Goal: Task Accomplishment & Management: Complete application form

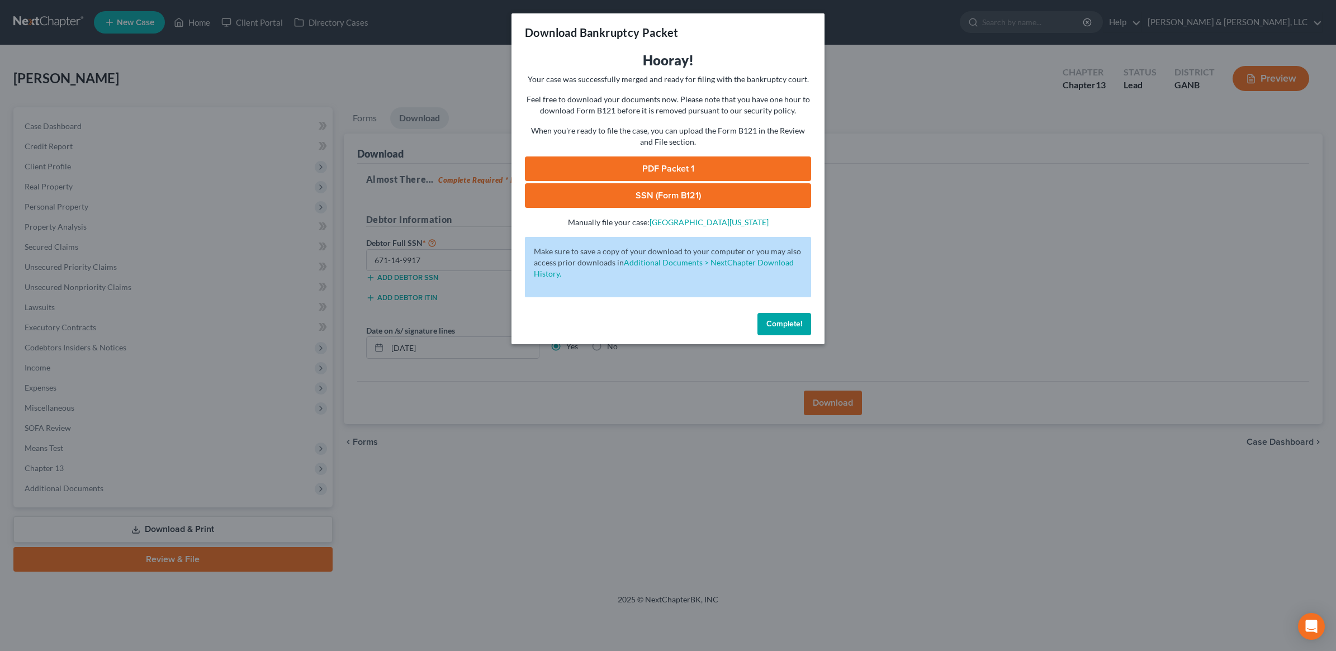
click at [790, 322] on span "Complete!" at bounding box center [784, 324] width 36 height 10
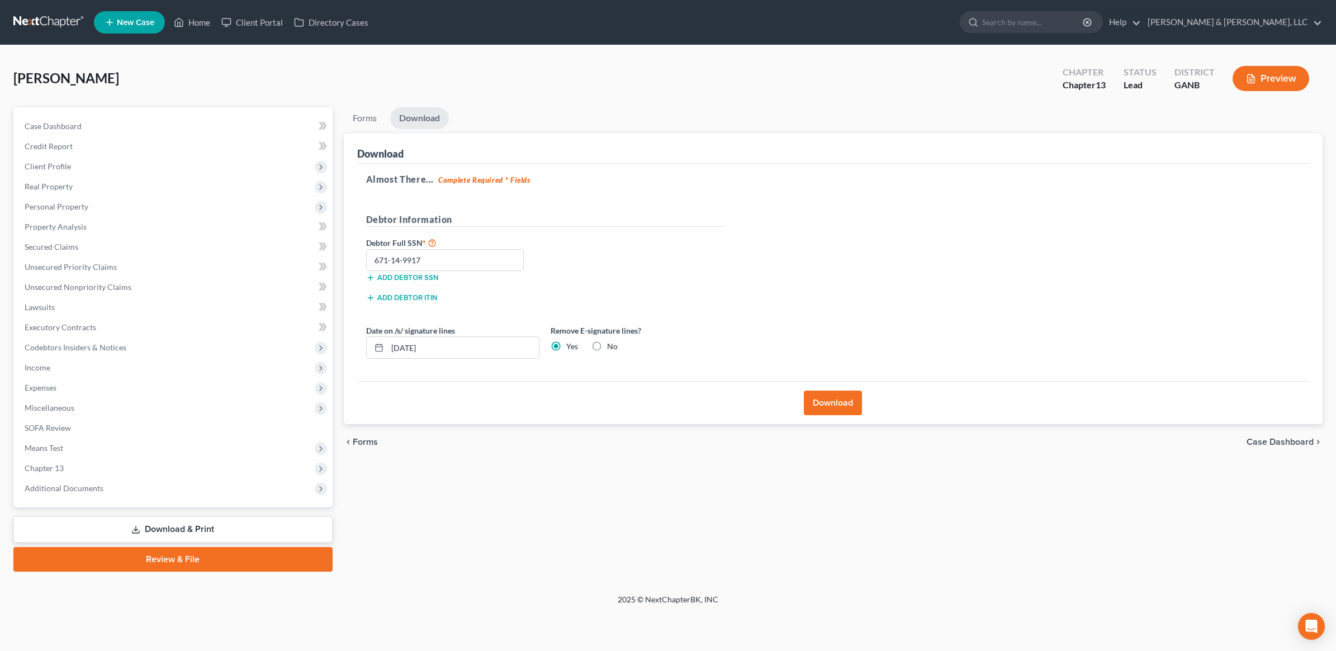
click at [199, 32] on ul "New Case Home Client Portal Directory Cases - No Result - See all results Or Pr…" at bounding box center [708, 22] width 1229 height 29
click at [193, 26] on link "Home" at bounding box center [192, 22] width 48 height 20
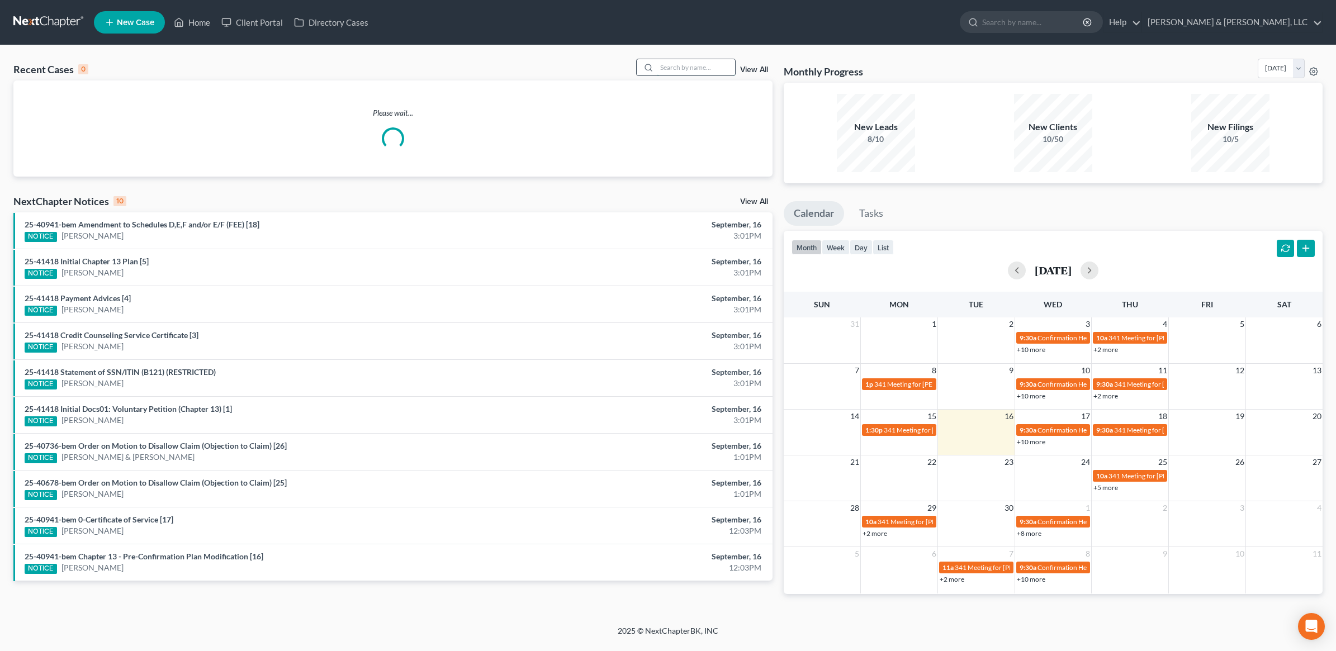
click at [683, 66] on input "search" at bounding box center [696, 67] width 78 height 16
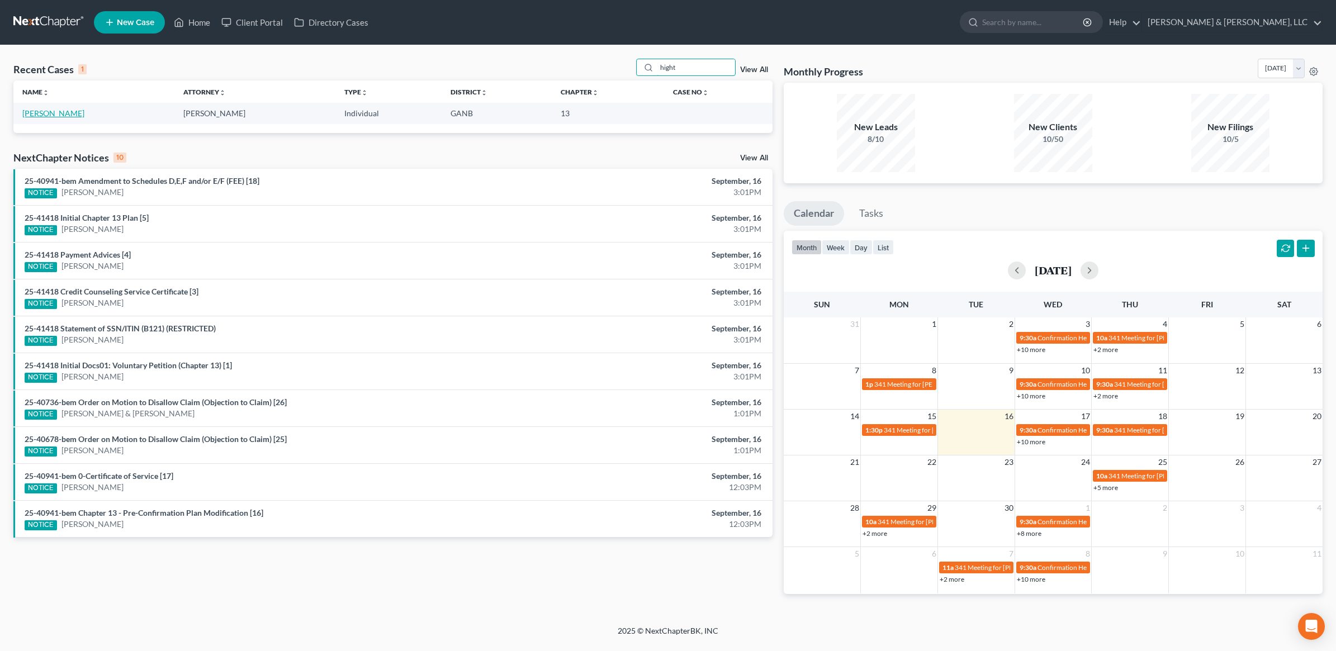
type input "hight"
click at [44, 111] on link "[PERSON_NAME]" at bounding box center [53, 113] width 62 height 10
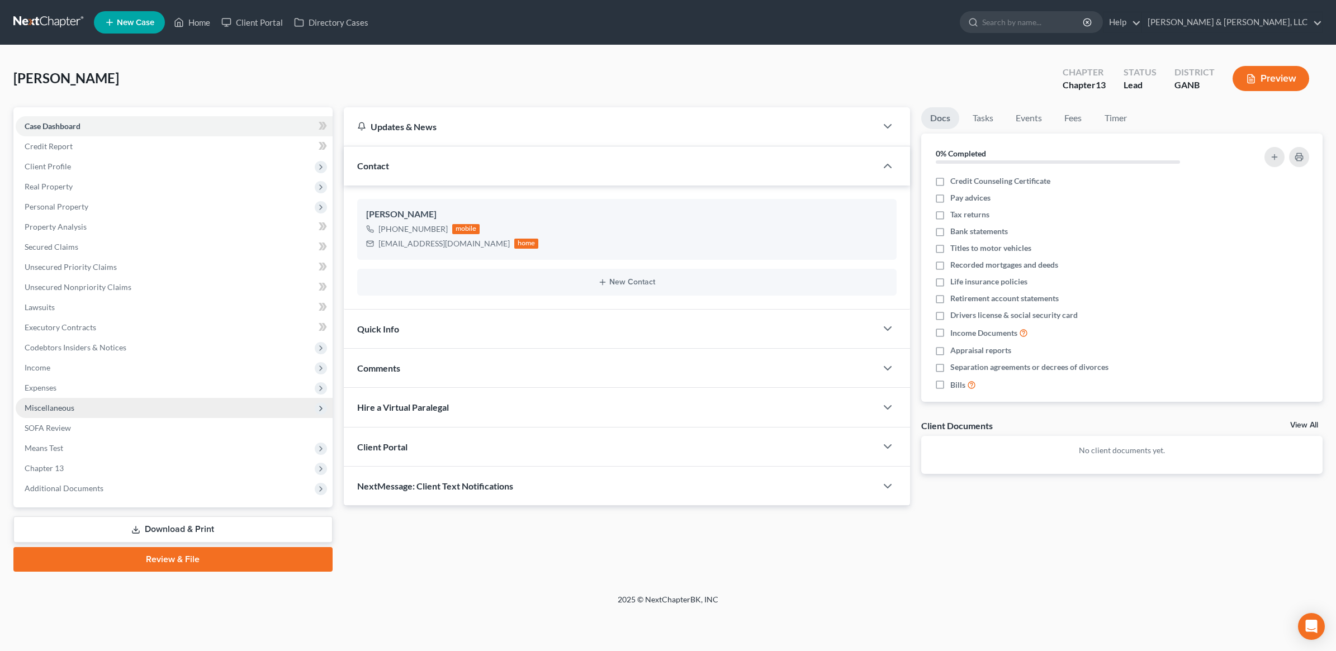
click at [77, 408] on span "Miscellaneous" at bounding box center [174, 408] width 317 height 20
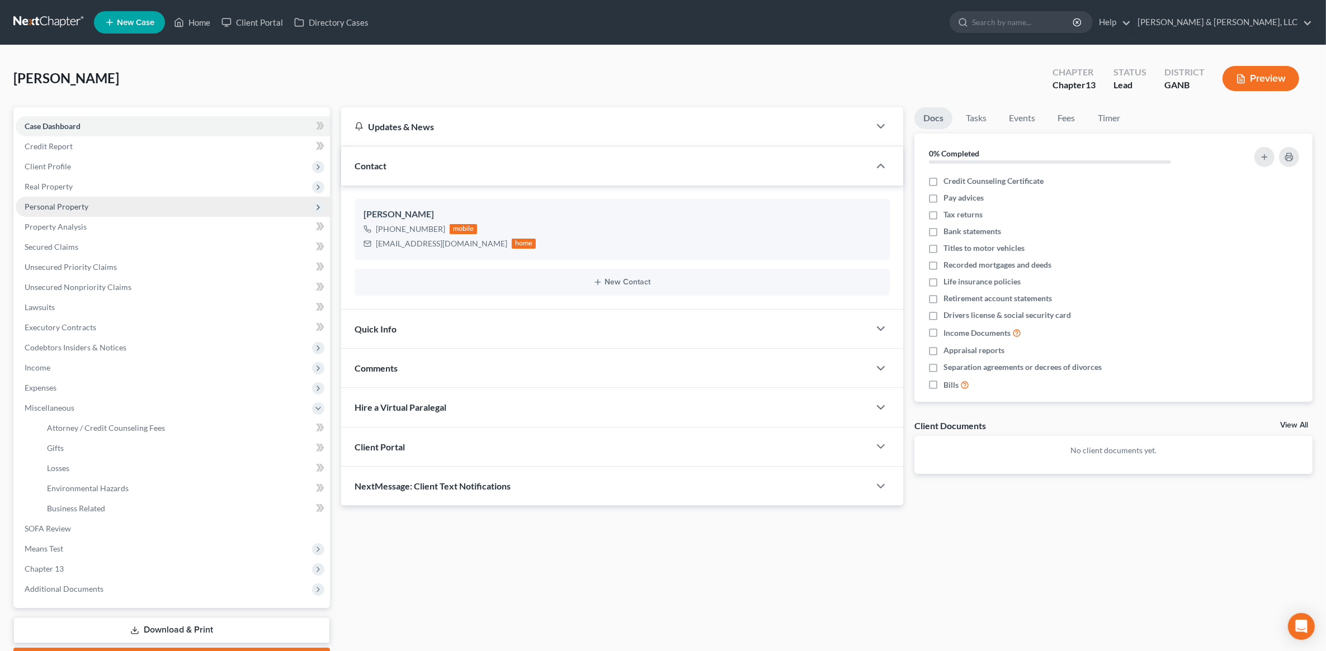
click at [84, 205] on span "Personal Property" at bounding box center [57, 207] width 64 height 10
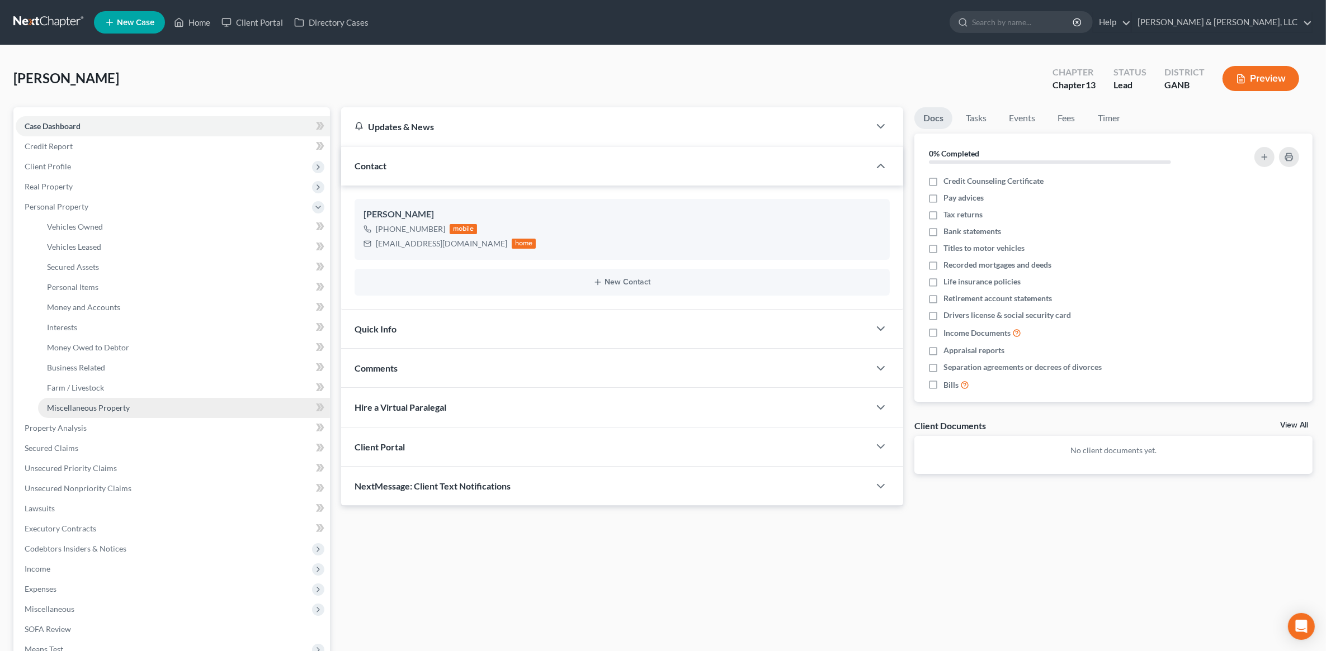
click at [112, 408] on span "Miscellaneous Property" at bounding box center [88, 408] width 83 height 10
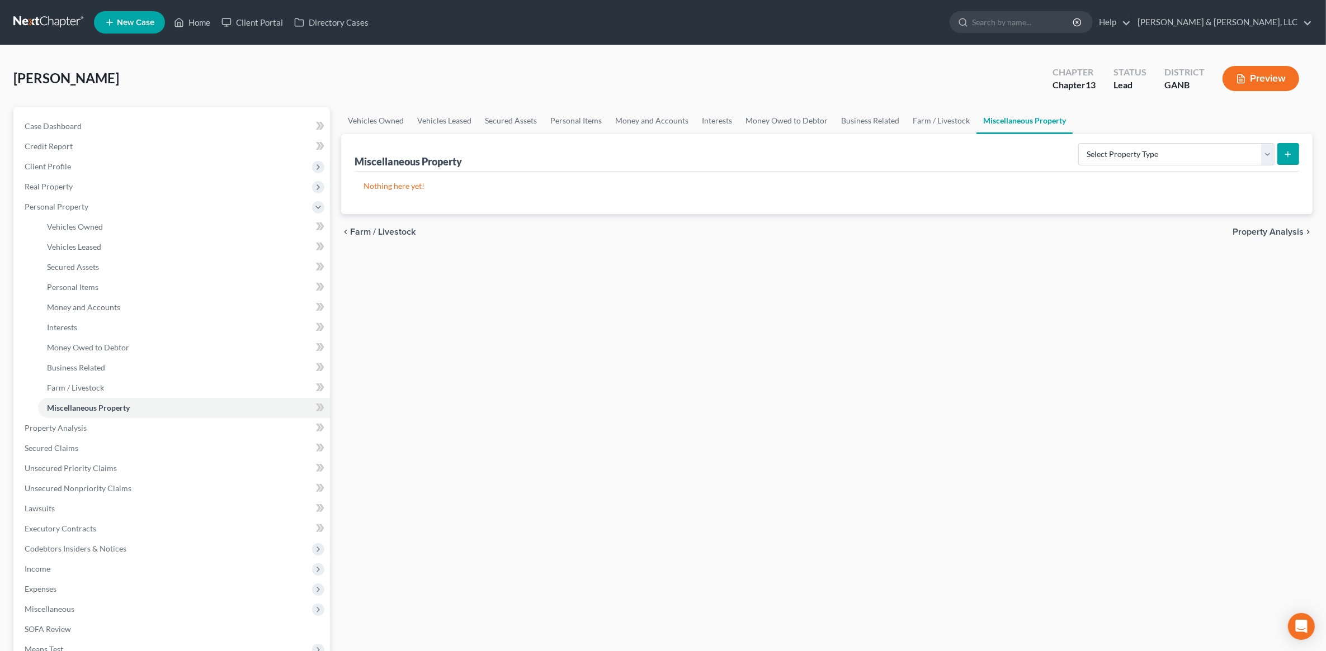
drag, startPoint x: 1199, startPoint y: 129, endPoint x: 1175, endPoint y: 157, distance: 36.9
click at [1198, 129] on ul "Vehicles Owned Vehicles Leased Secured Assets Personal Items Money and Accounts…" at bounding box center [826, 120] width 971 height 27
click at [1173, 155] on select "Select Property Type Assigned for Creditor Benefit [DATE] (SOFA: 12) Holding fo…" at bounding box center [1176, 154] width 196 height 22
select select "transferred"
click at [1078, 143] on select "Select Property Type Assigned for Creditor Benefit [DATE] (SOFA: 12) Holding fo…" at bounding box center [1176, 154] width 196 height 22
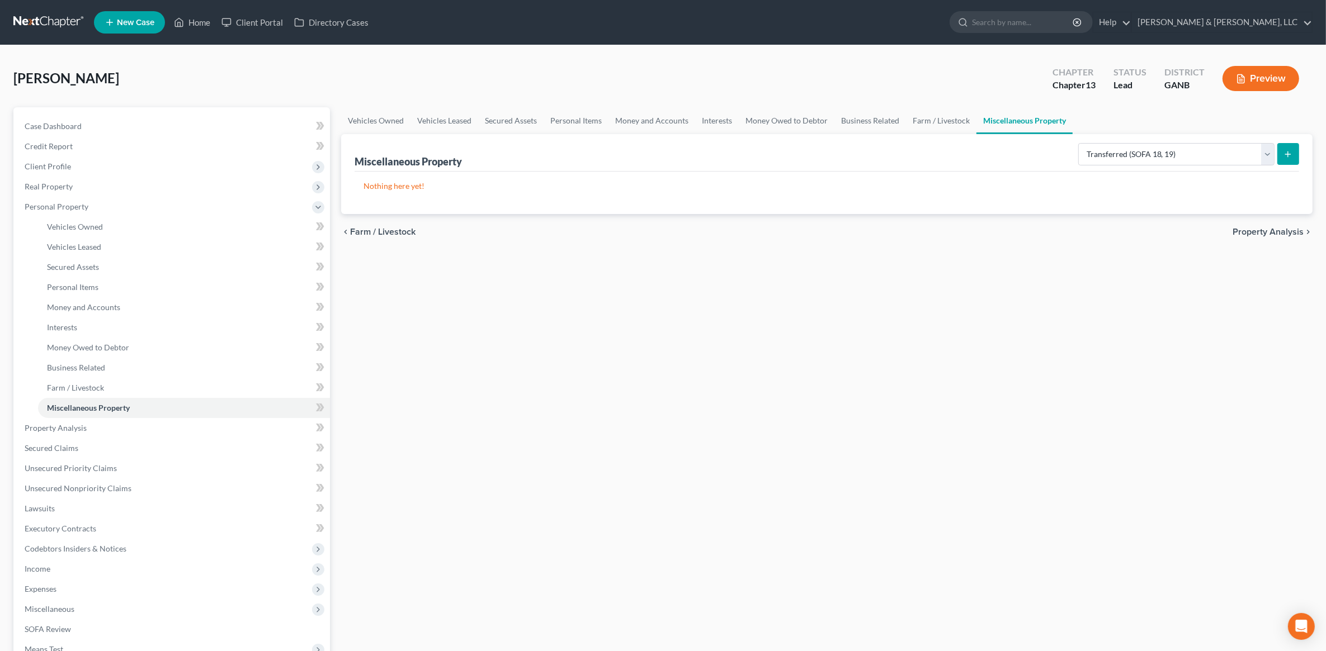
click at [1289, 145] on button "submit" at bounding box center [1288, 154] width 22 height 22
select select "Ordinary ([DATE])"
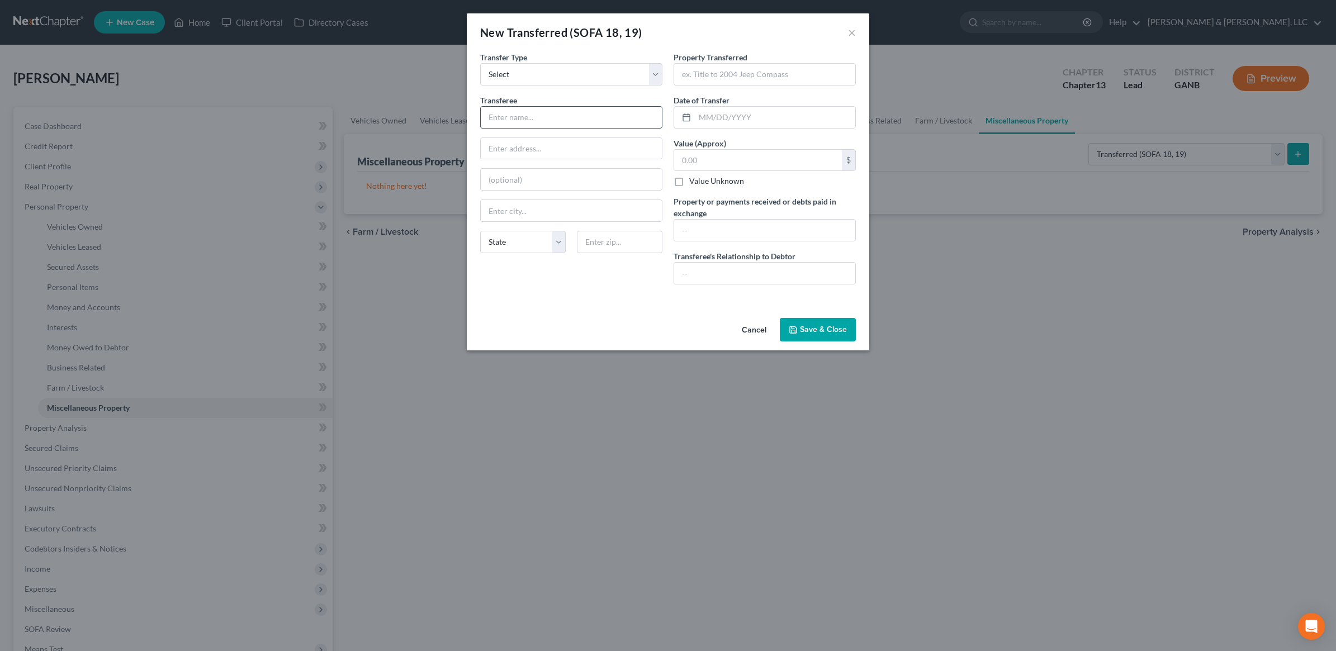
click at [530, 120] on input "text" at bounding box center [571, 117] width 181 height 21
type input "[PERSON_NAME]"
click at [796, 80] on input "text" at bounding box center [764, 74] width 181 height 21
type input "T"
type input "B"
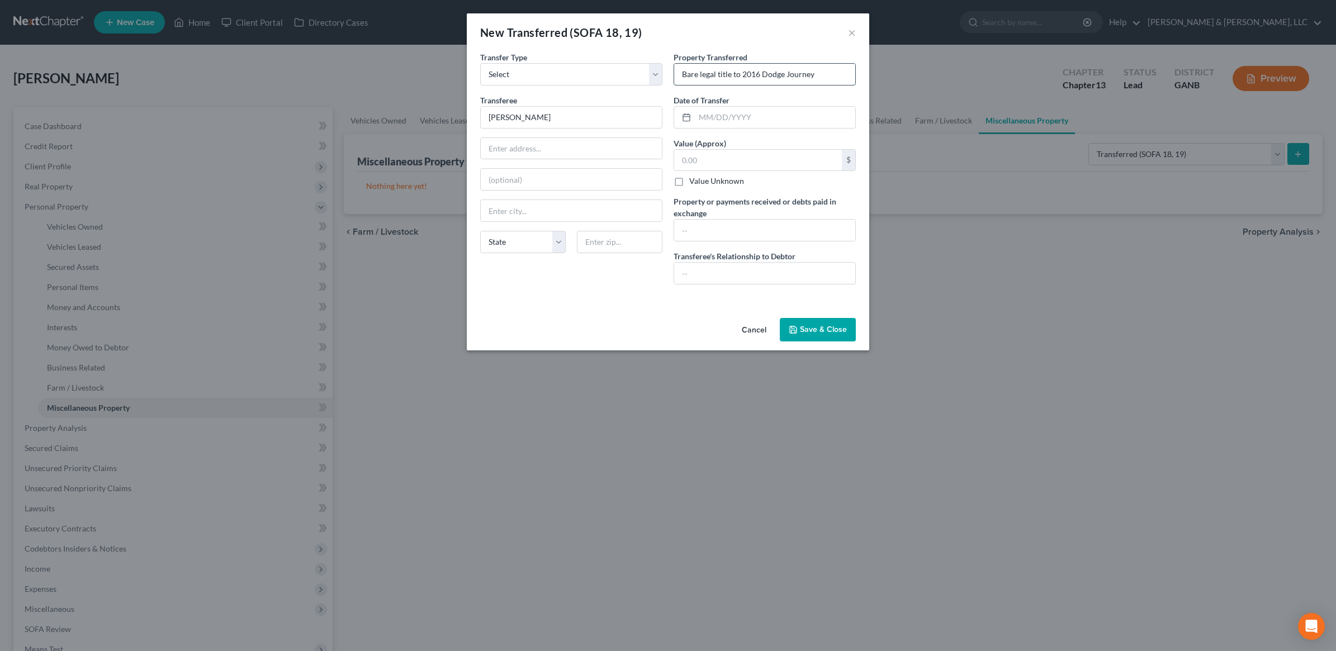
type input "Bare legal title to 2016 Dodge Journey"
type input "[DATE]"
type input "0"
type input "Transferee made all payments and drives this vehicle. It was in my name origina…"
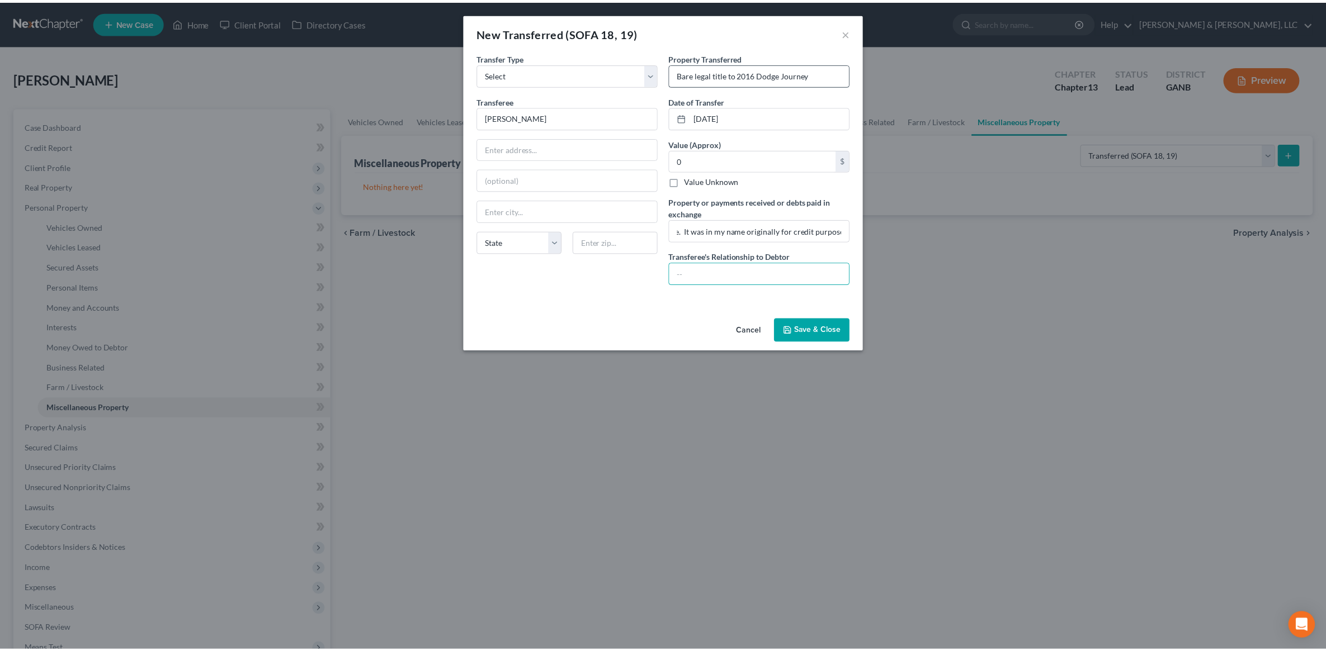
scroll to position [0, 0]
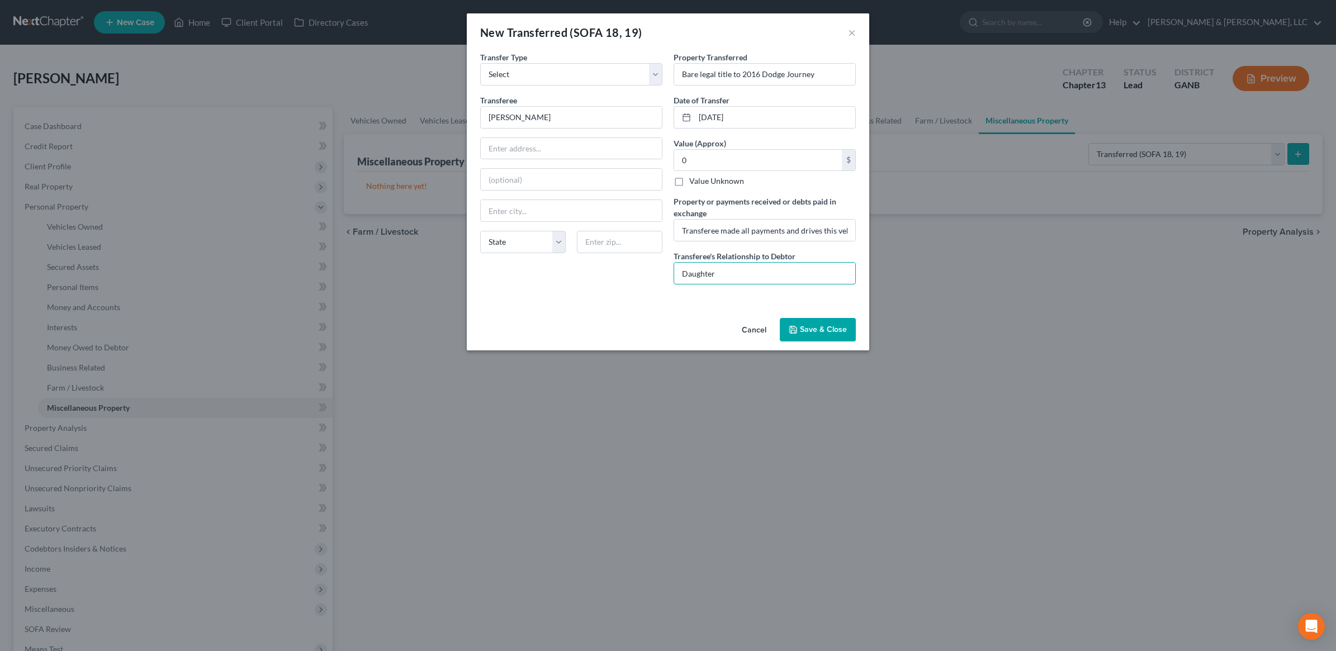
type input "Daughter"
click at [825, 329] on button "Save & Close" at bounding box center [818, 329] width 76 height 23
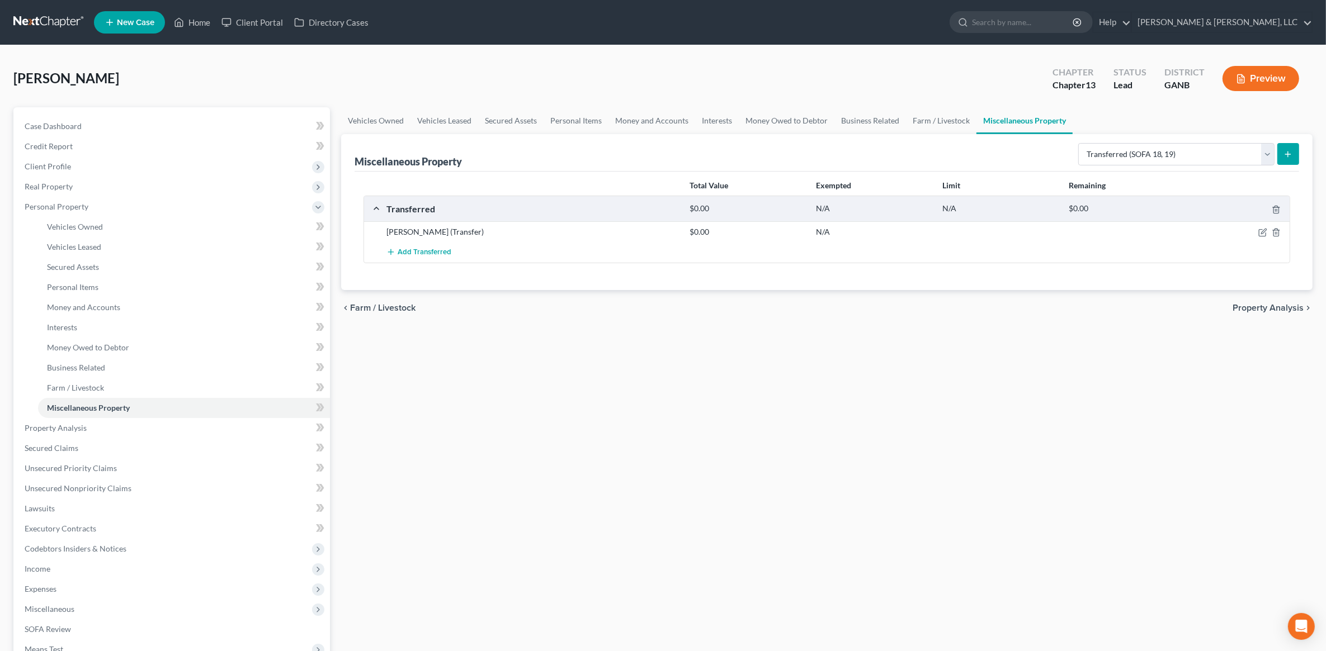
click at [351, 651] on html "Home New Case Client Portal Directory Cases [PERSON_NAME] & [PERSON_NAME], LLC …" at bounding box center [663, 408] width 1326 height 816
click at [205, 25] on link "Home" at bounding box center [192, 22] width 48 height 20
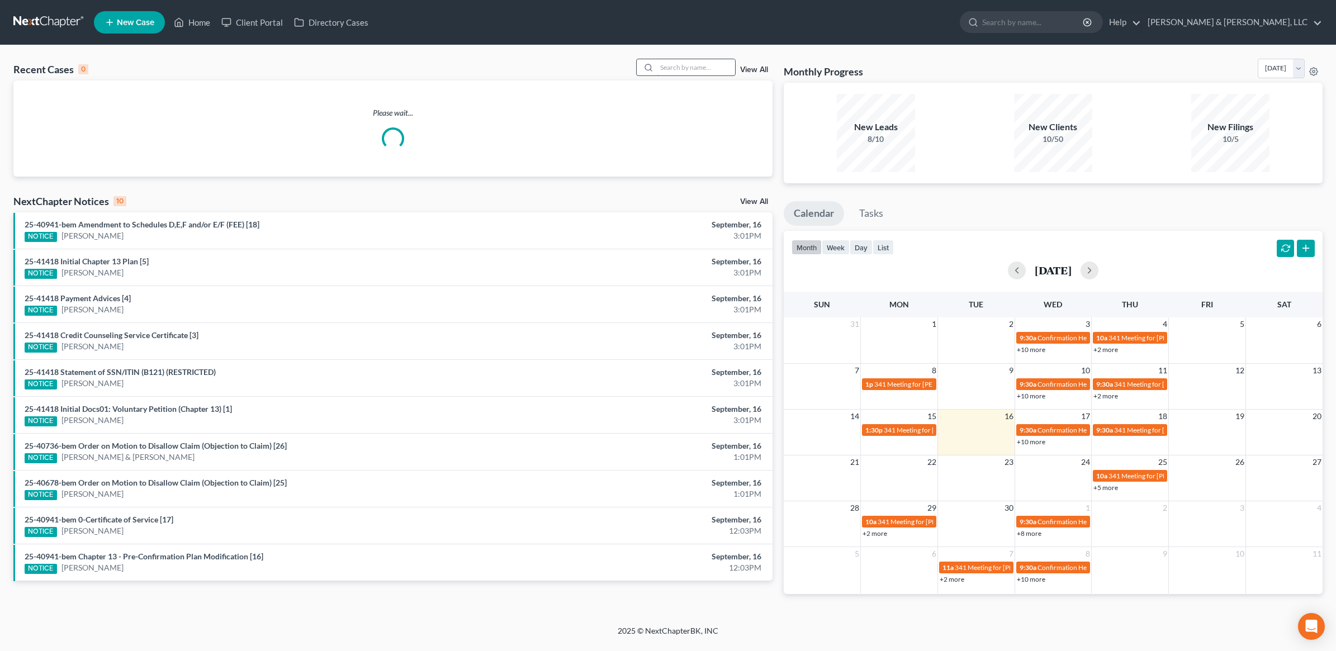
click at [683, 69] on input "search" at bounding box center [696, 67] width 78 height 16
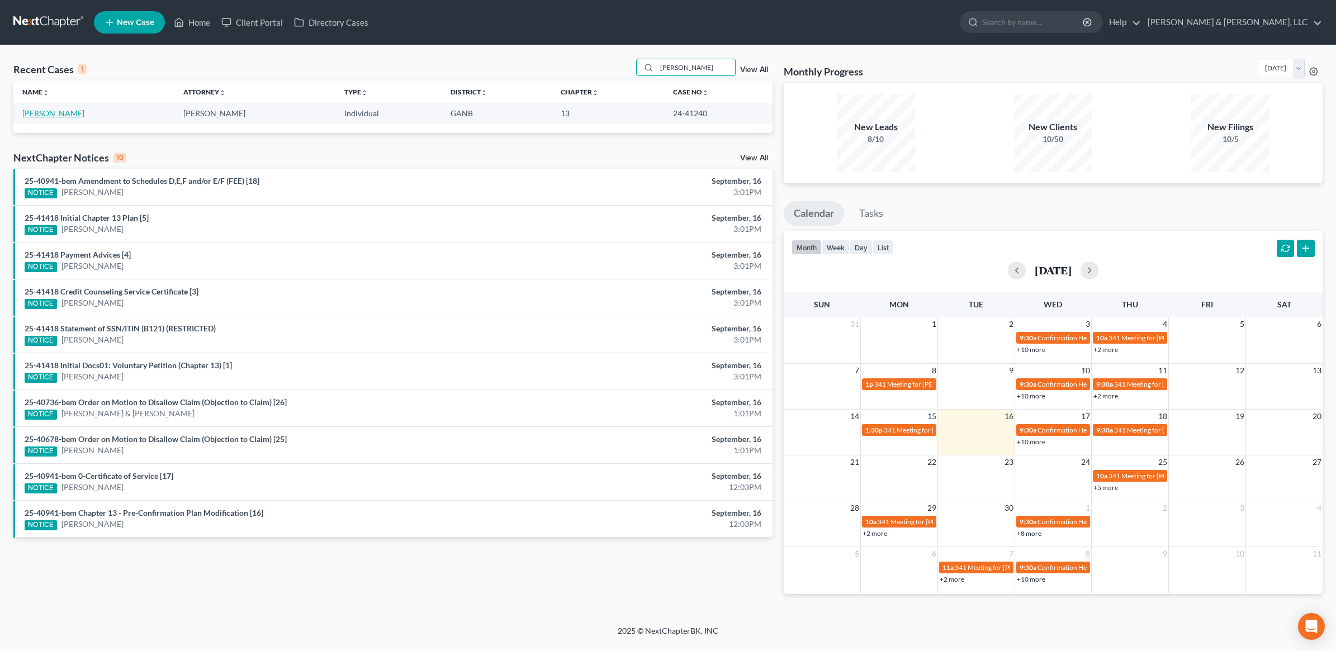
type input "[PERSON_NAME]"
click at [69, 109] on link "[PERSON_NAME]" at bounding box center [53, 113] width 62 height 10
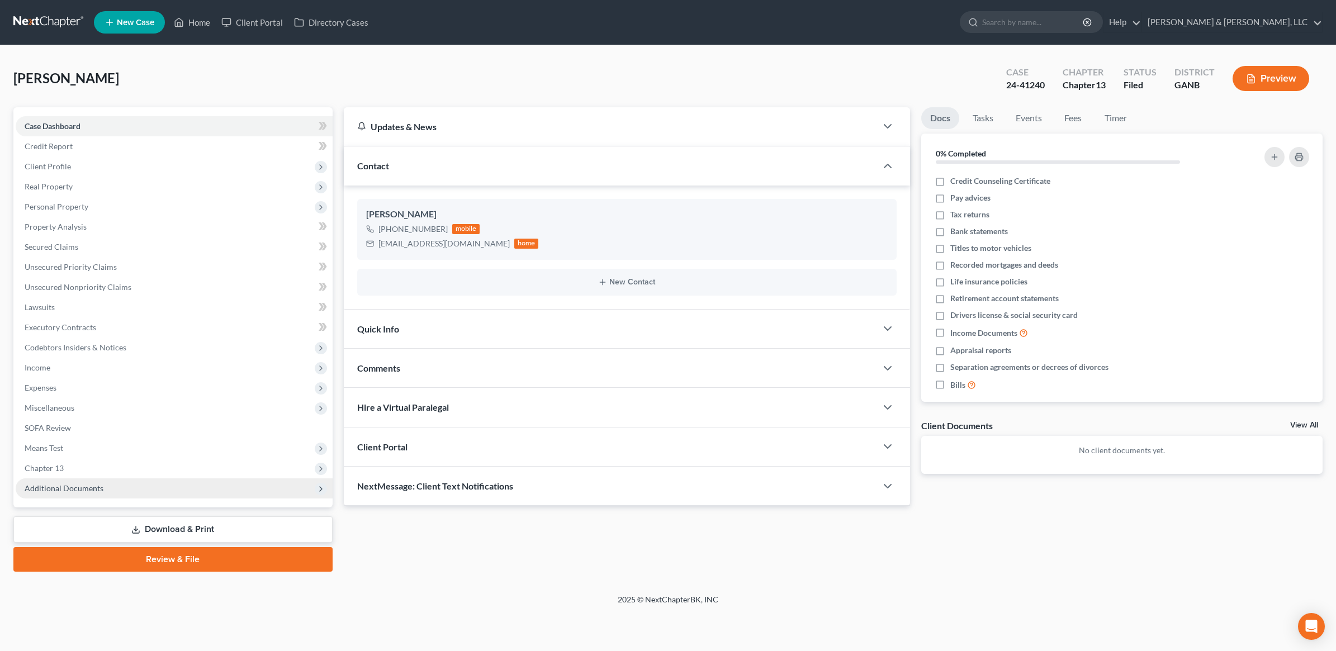
click at [98, 480] on span "Additional Documents" at bounding box center [174, 489] width 317 height 20
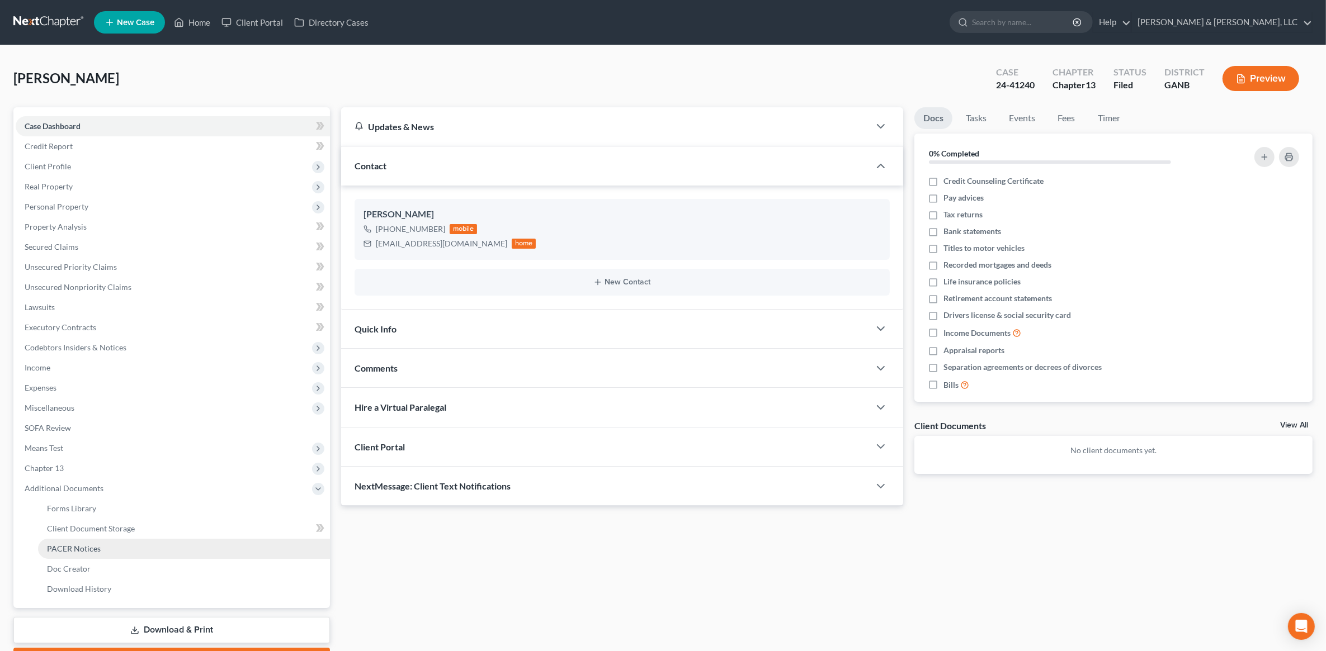
click at [83, 548] on span "PACER Notices" at bounding box center [74, 549] width 54 height 10
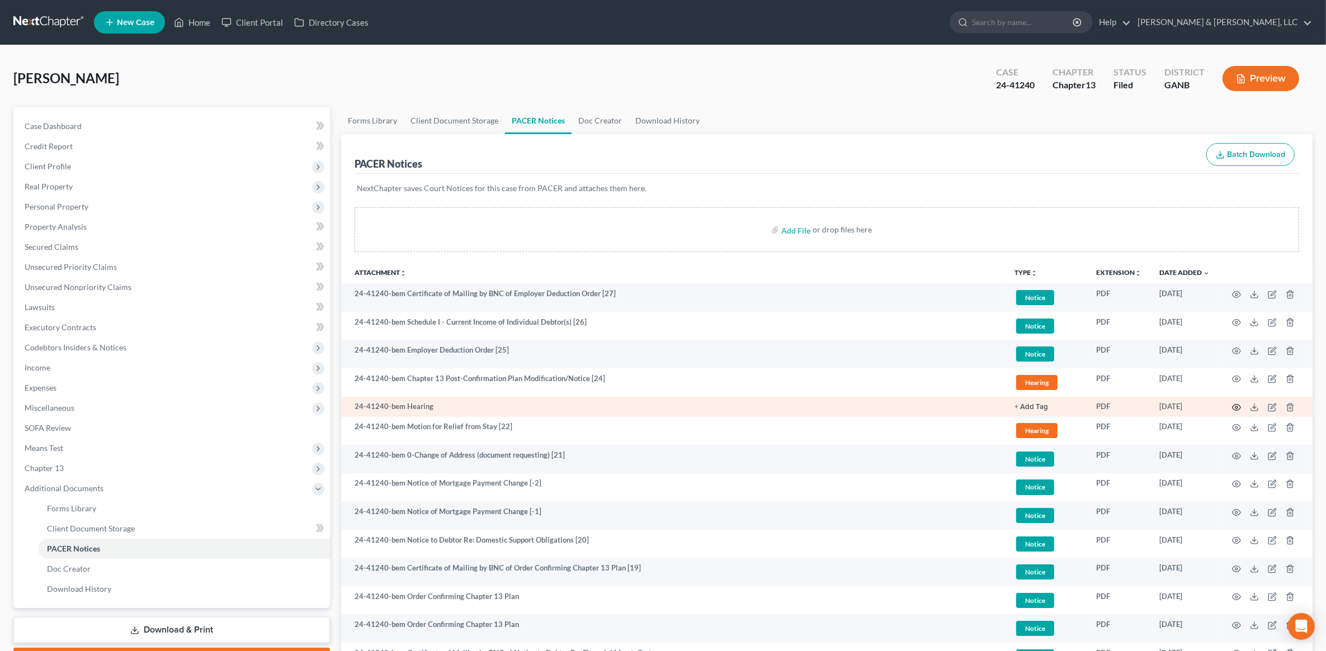
click at [1232, 408] on icon "button" at bounding box center [1236, 407] width 9 height 9
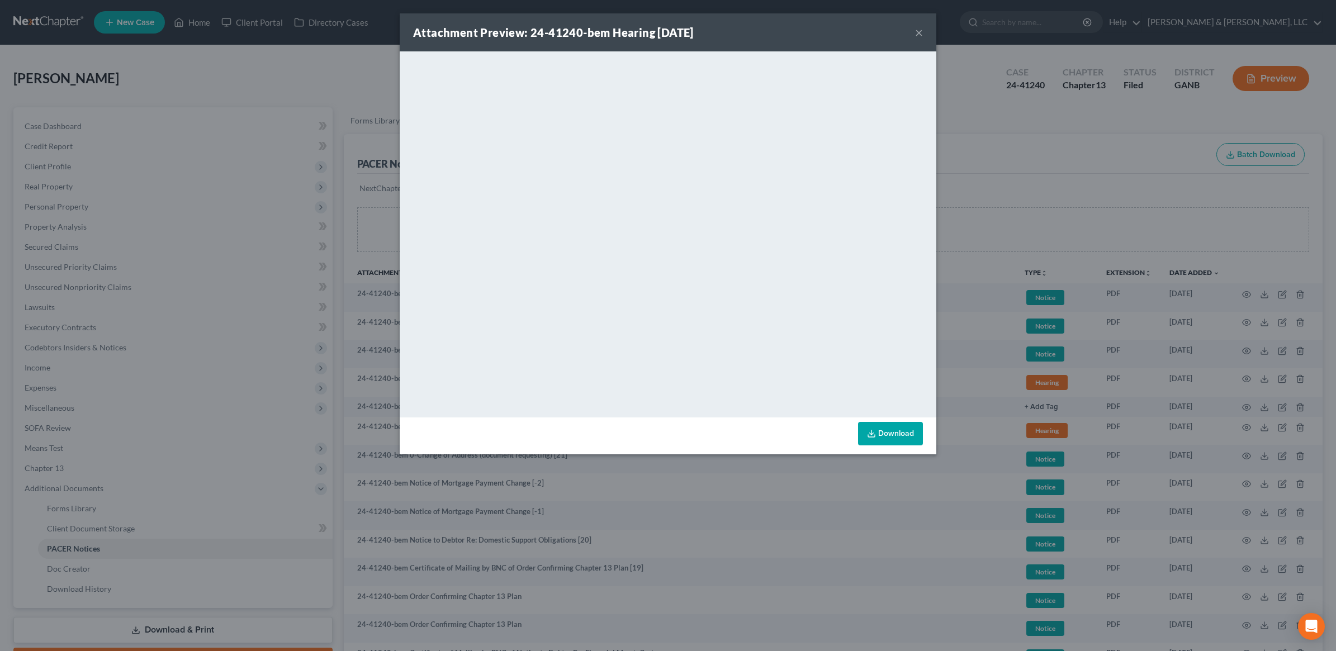
click at [919, 35] on button "×" at bounding box center [919, 32] width 8 height 13
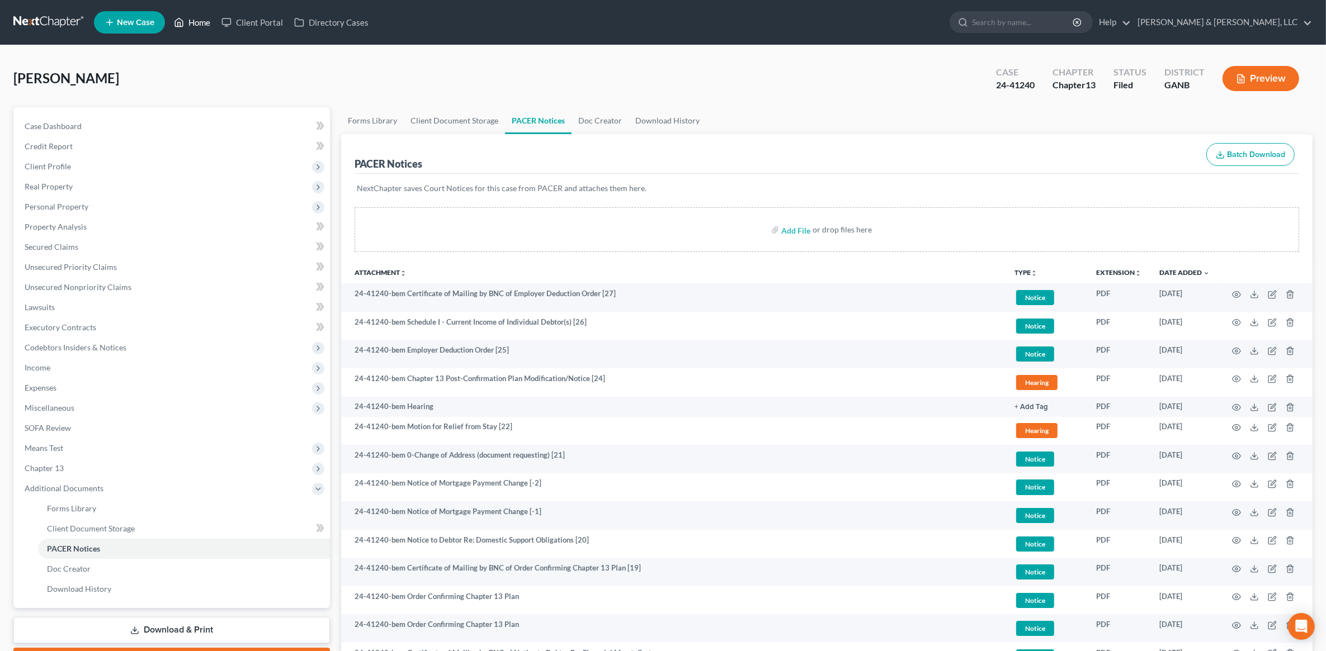
click at [194, 29] on link "Home" at bounding box center [192, 22] width 48 height 20
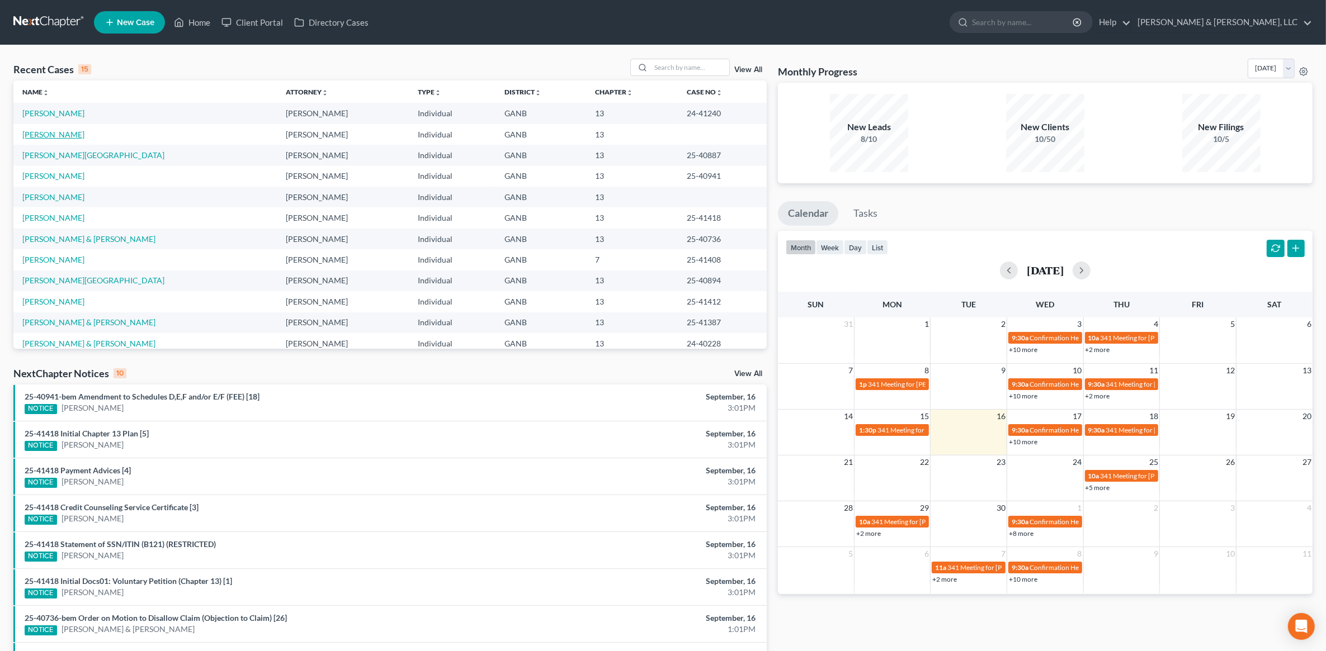
click at [60, 138] on link "[PERSON_NAME]" at bounding box center [53, 135] width 62 height 10
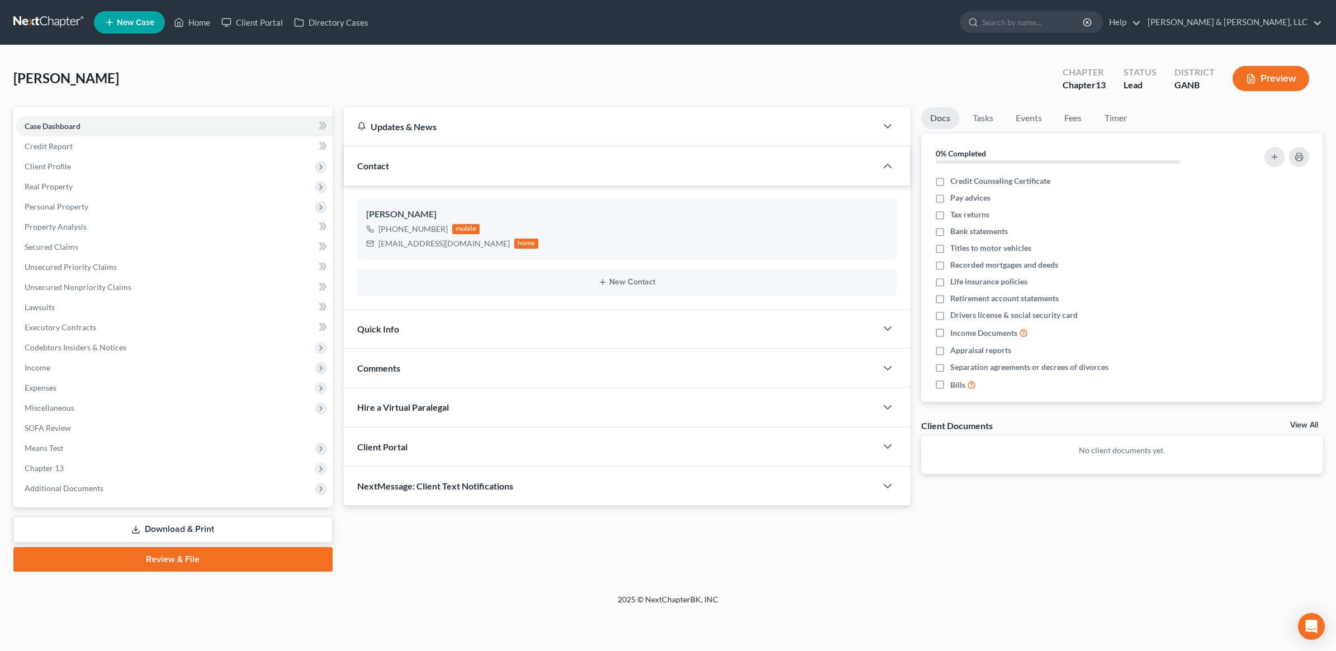
click at [178, 518] on link "Download & Print" at bounding box center [172, 530] width 319 height 26
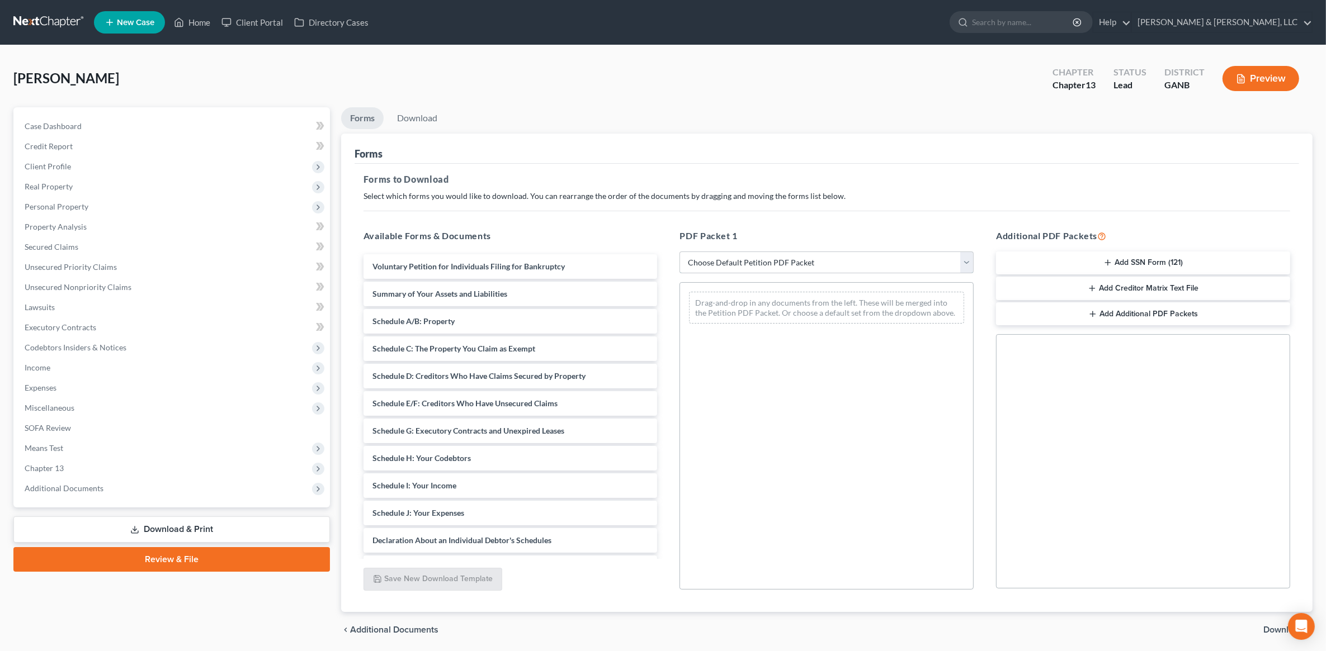
click at [735, 256] on select "Choose Default Petition PDF Packet Complete Bankruptcy Petition (all forms and …" at bounding box center [826, 263] width 294 height 22
select select "8"
click at [679, 252] on select "Choose Default Petition PDF Packet Complete Bankruptcy Petition (all forms and …" at bounding box center [826, 263] width 294 height 22
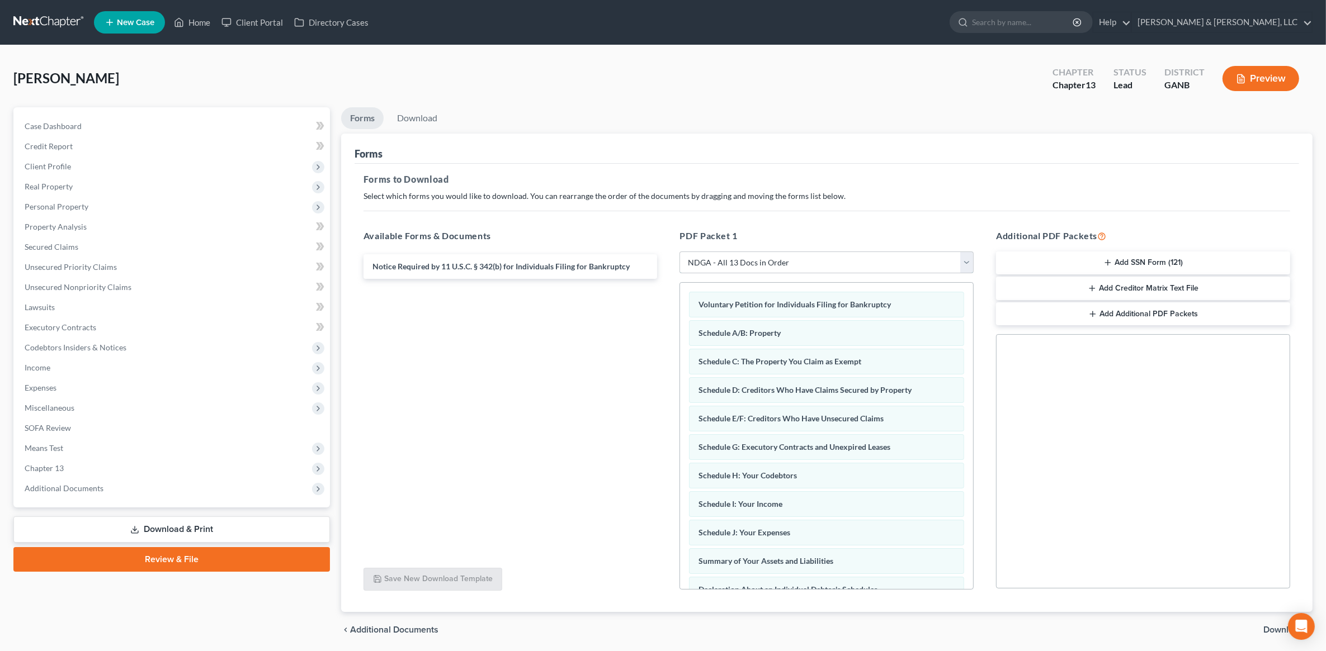
scroll to position [39, 0]
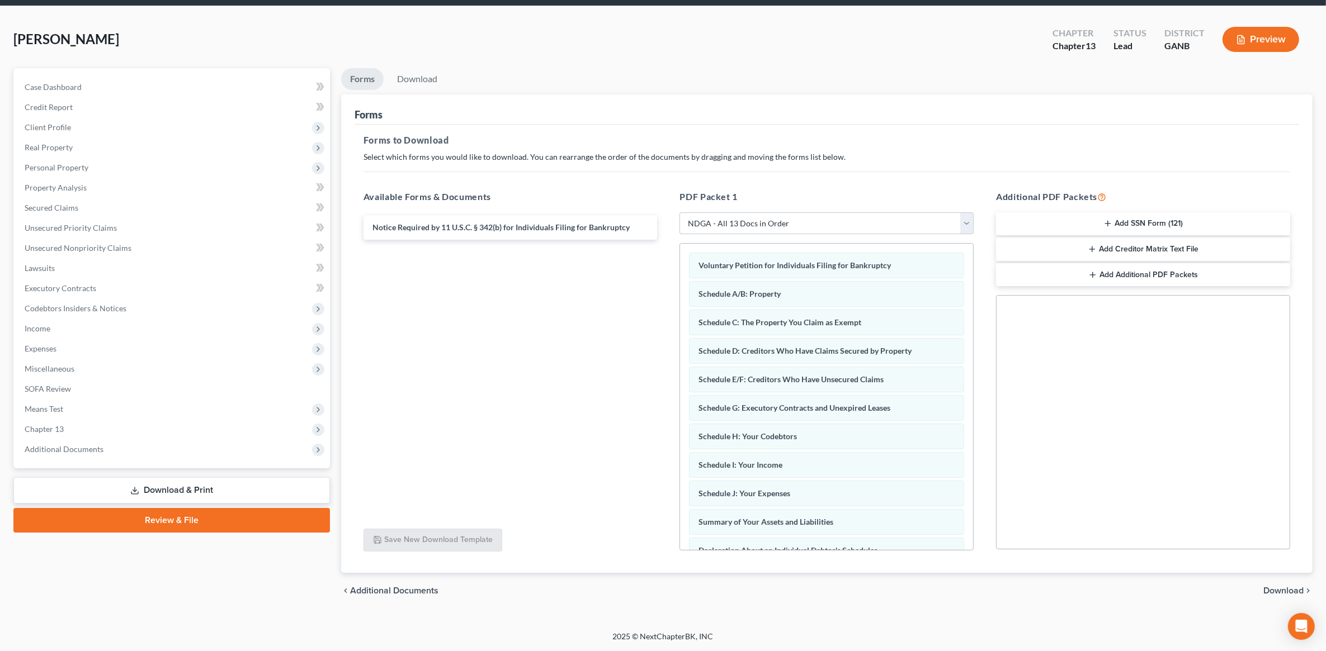
click at [1286, 591] on span "Download" at bounding box center [1283, 590] width 40 height 9
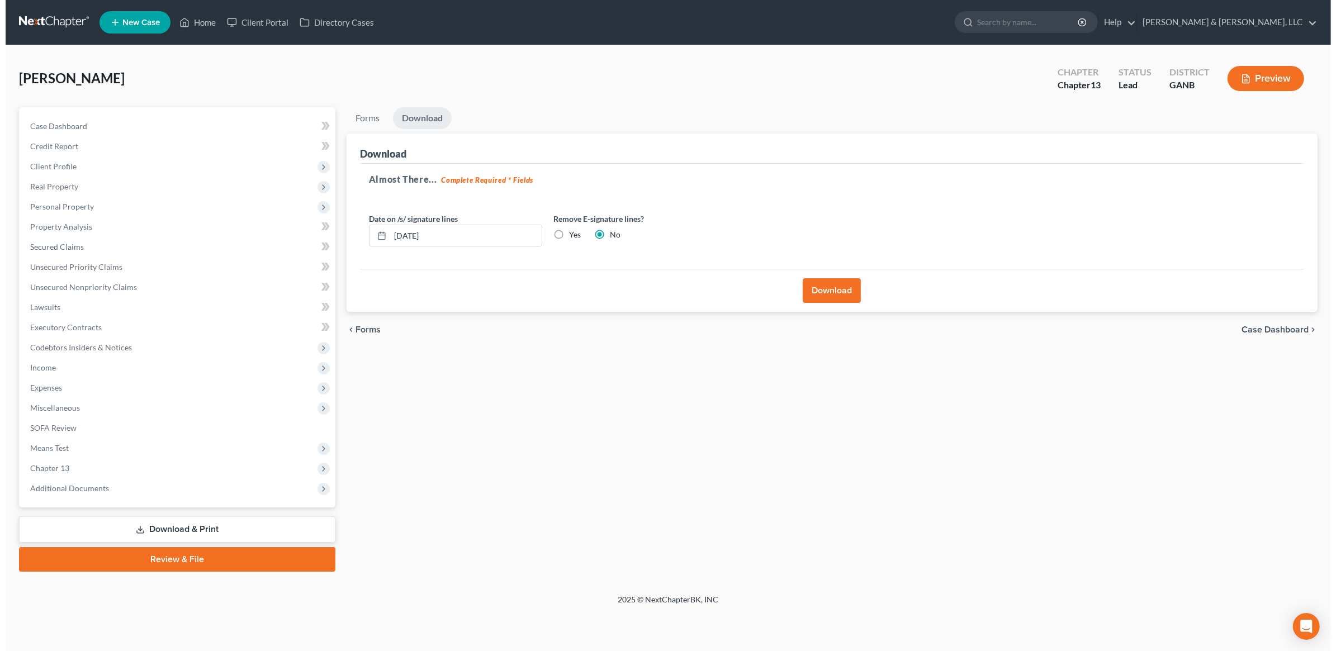
scroll to position [0, 0]
click at [853, 297] on button "Download" at bounding box center [833, 290] width 58 height 25
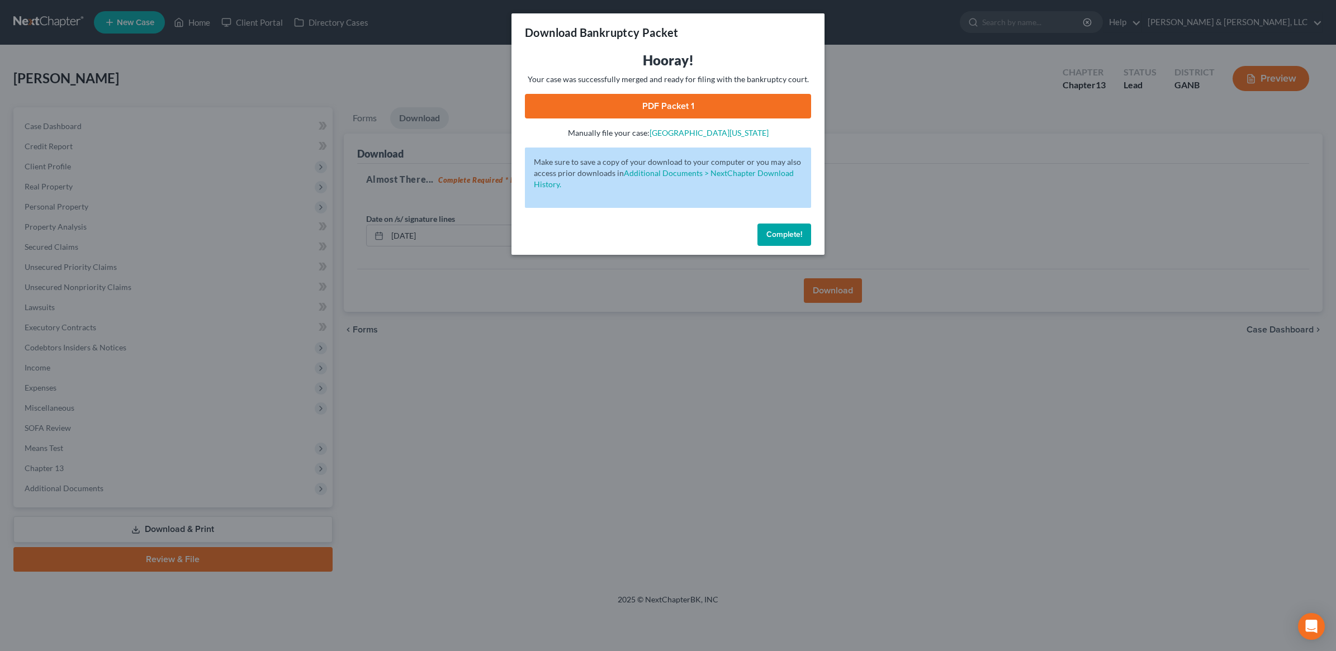
click at [661, 106] on link "PDF Packet 1" at bounding box center [668, 106] width 286 height 25
click at [794, 238] on span "Complete!" at bounding box center [784, 235] width 36 height 10
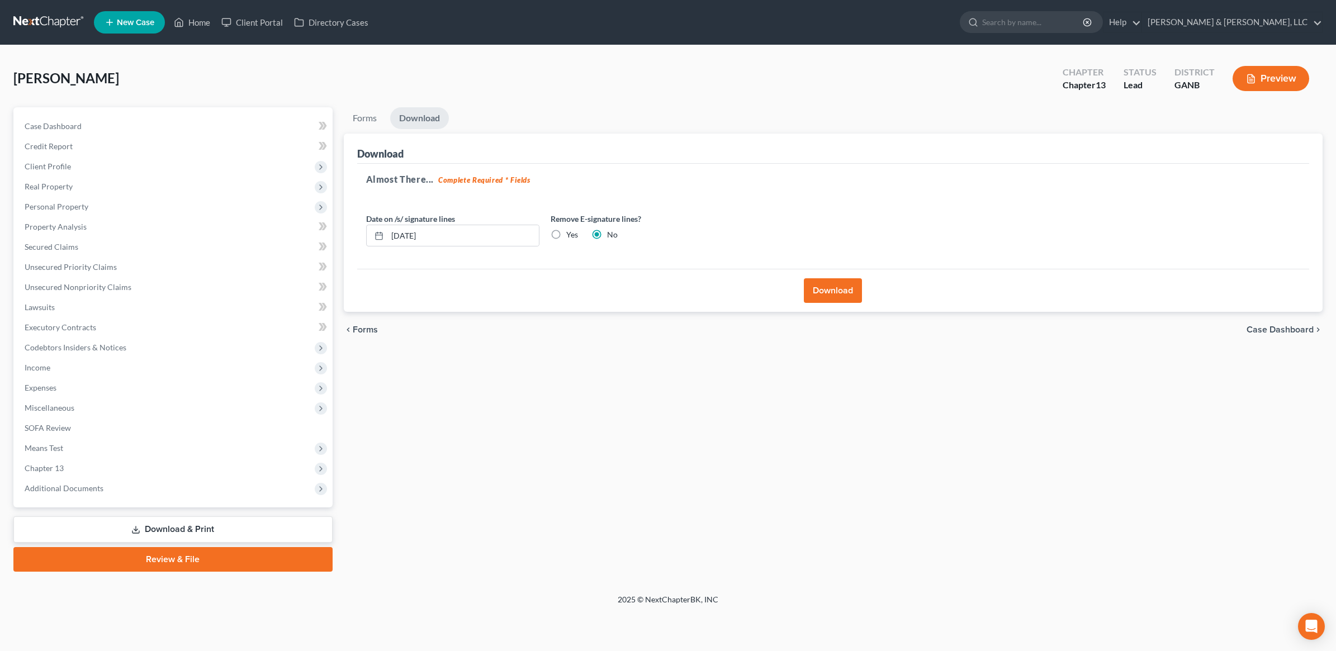
click at [205, 563] on link "Review & File" at bounding box center [172, 559] width 319 height 25
